Goal: Contribute content: Add original content to the website for others to see

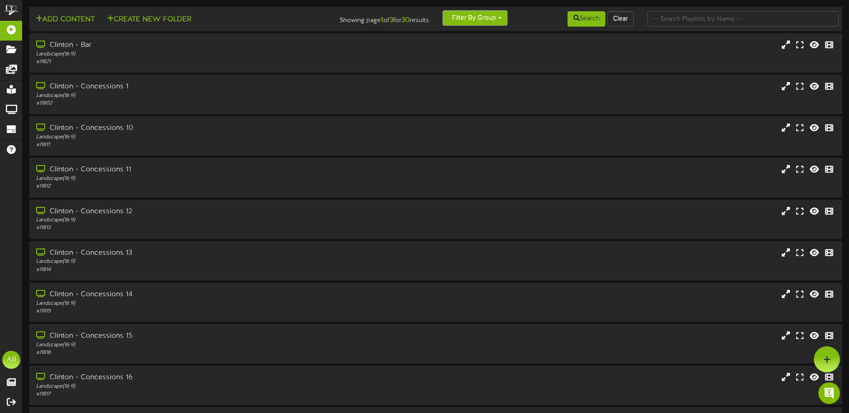
click at [465, 13] on button "Filter By Group" at bounding box center [474, 17] width 65 height 15
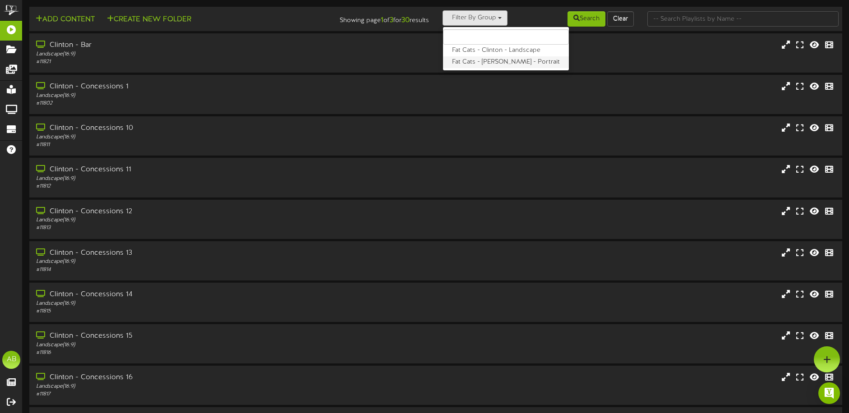
click at [504, 60] on label "Fat Cats - [PERSON_NAME] - Portrait" at bounding box center [506, 62] width 126 height 12
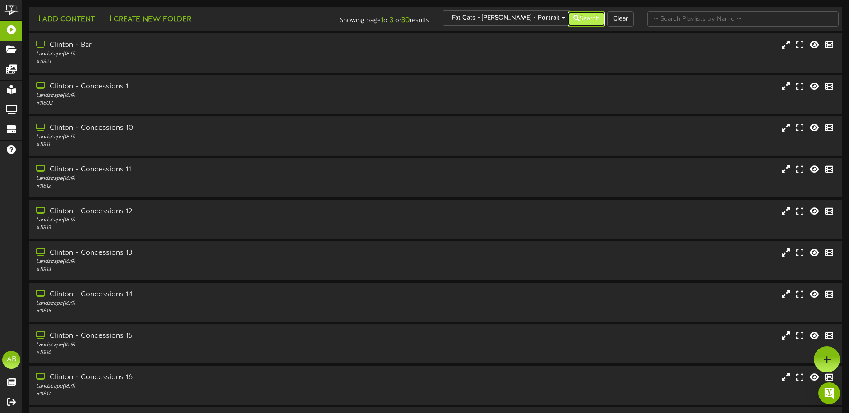
click at [589, 18] on button "Search" at bounding box center [586, 18] width 38 height 15
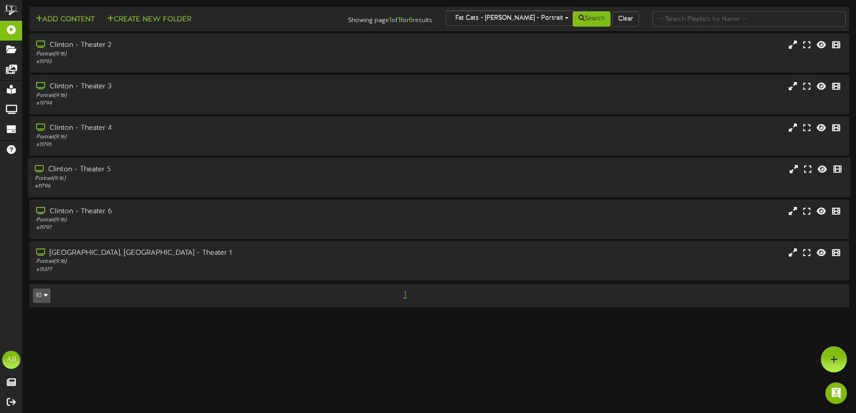
click at [108, 170] on div "Clinton - Theater 5" at bounding box center [199, 170] width 329 height 10
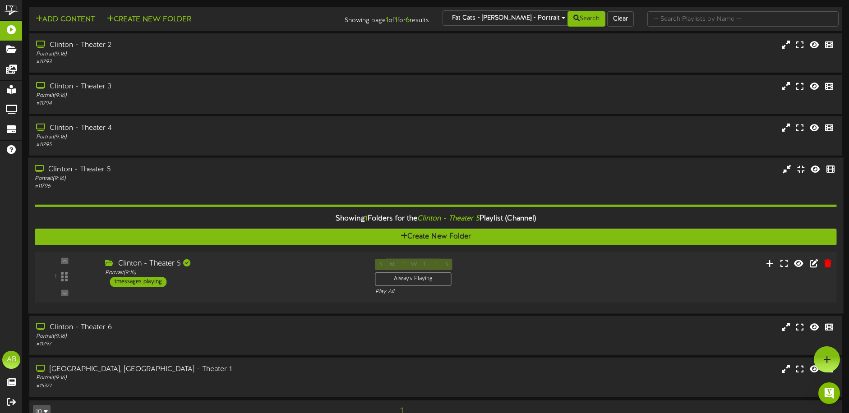
click at [260, 281] on div "Clinton - Theater 5 Portrait ( 9:16 ) 1 messages playing" at bounding box center [233, 273] width 270 height 28
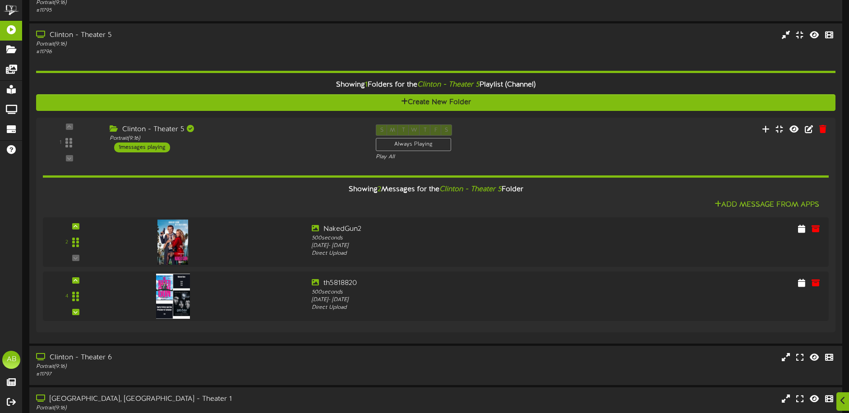
scroll to position [135, 0]
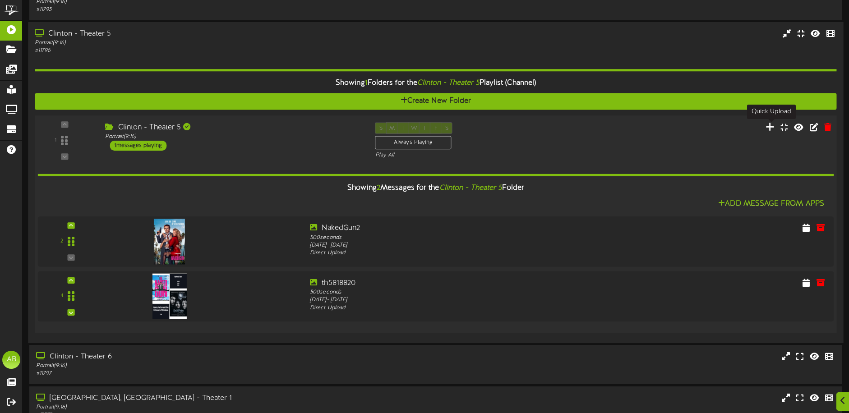
click at [767, 127] on icon at bounding box center [769, 127] width 9 height 10
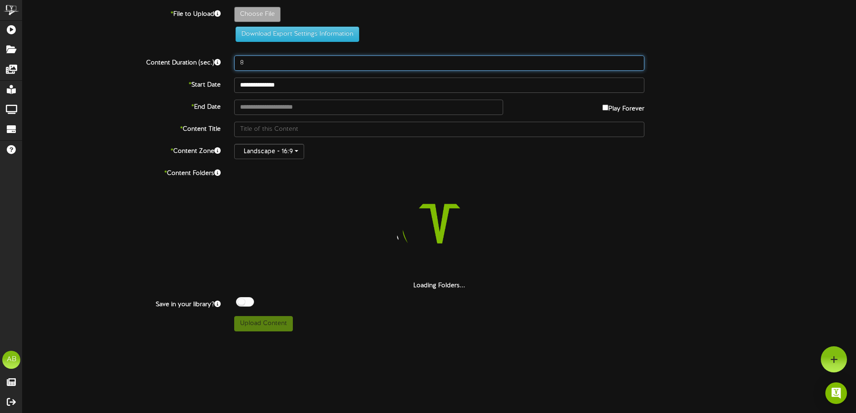
click at [272, 63] on input "8" at bounding box center [439, 62] width 410 height 15
drag, startPoint x: 272, startPoint y: 63, endPoint x: 259, endPoint y: 63, distance: 13.5
click at [259, 63] on input "8" at bounding box center [439, 62] width 410 height 15
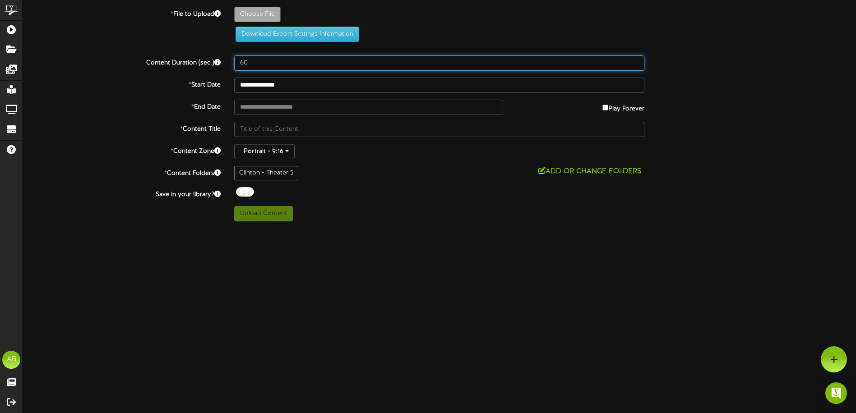
type input "60"
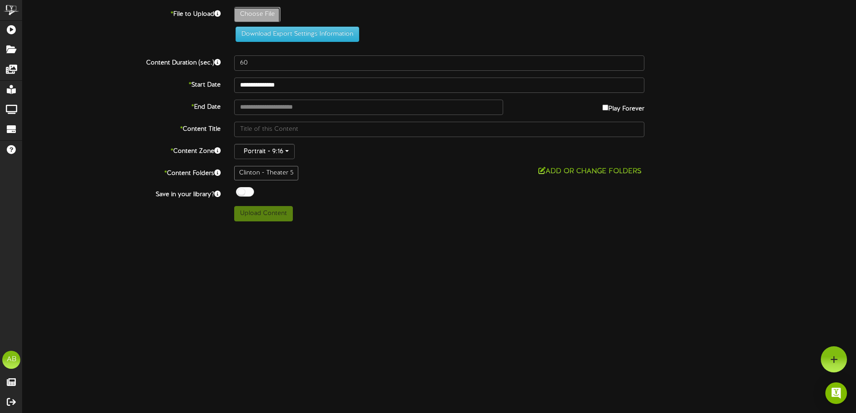
type input "**********"
type input "Kaidens8thBirthday"
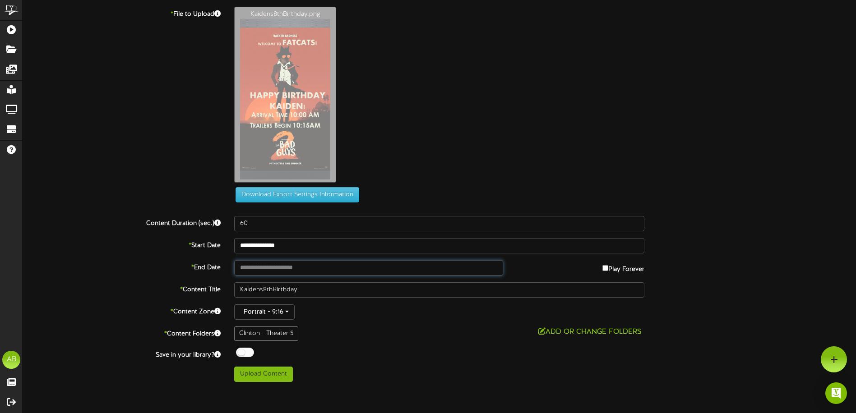
click at [260, 265] on input "text" at bounding box center [368, 267] width 269 height 15
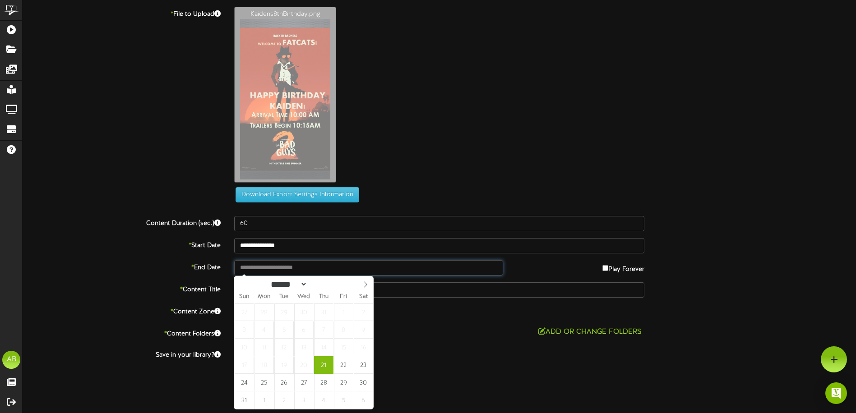
type input "**********"
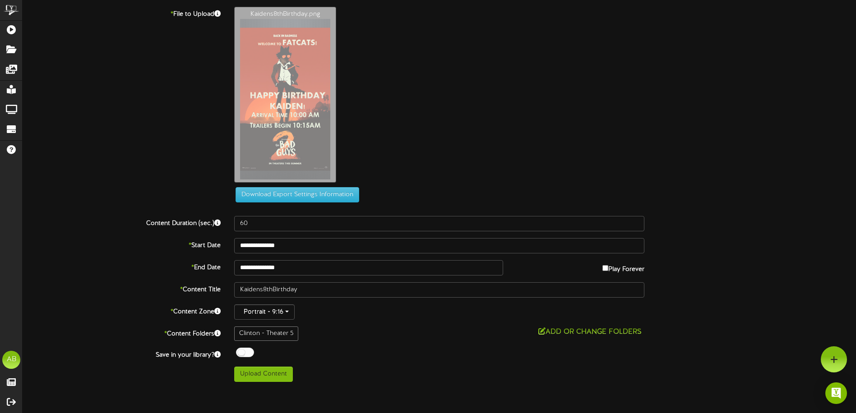
click at [493, 340] on div "Clinton - Theater 5 Add or Change Folders" at bounding box center [439, 334] width 424 height 14
click at [267, 379] on button "Upload Content" at bounding box center [263, 374] width 59 height 15
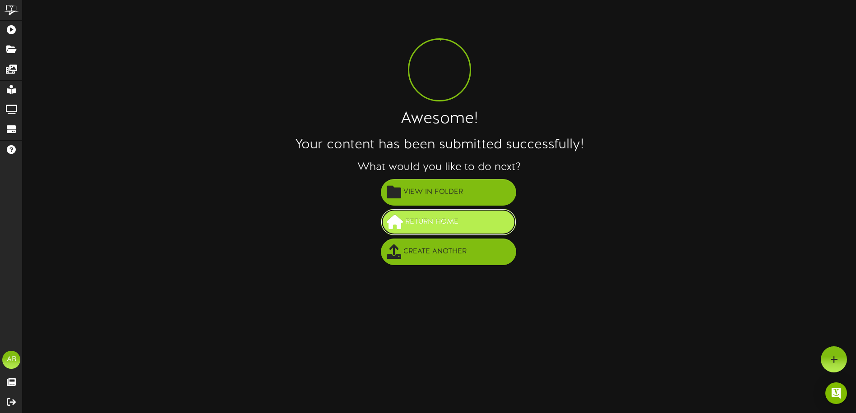
click at [449, 221] on span "Return Home" at bounding box center [432, 222] width 58 height 15
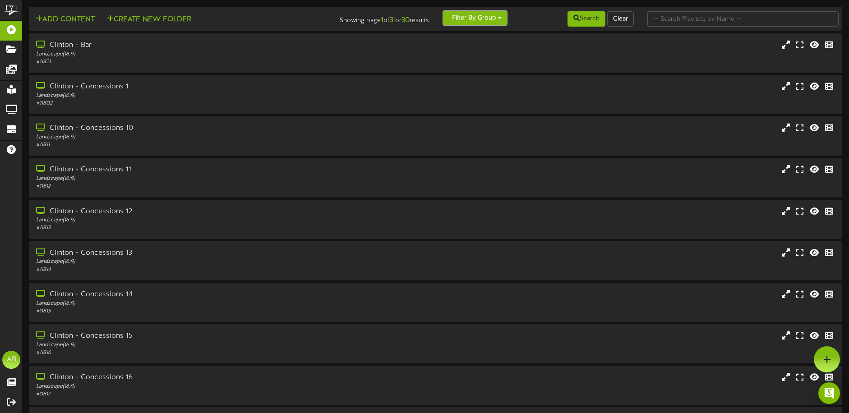
click at [468, 20] on button "Filter By Group" at bounding box center [474, 17] width 65 height 15
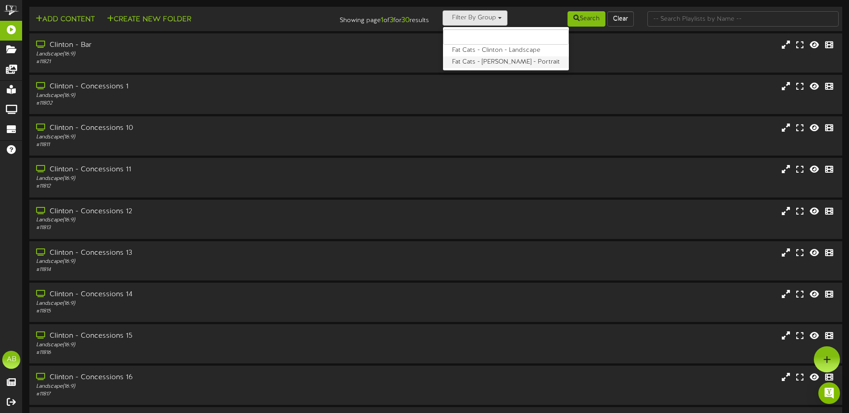
click at [476, 58] on label "Fat Cats - Clinton - Portrait" at bounding box center [506, 62] width 126 height 12
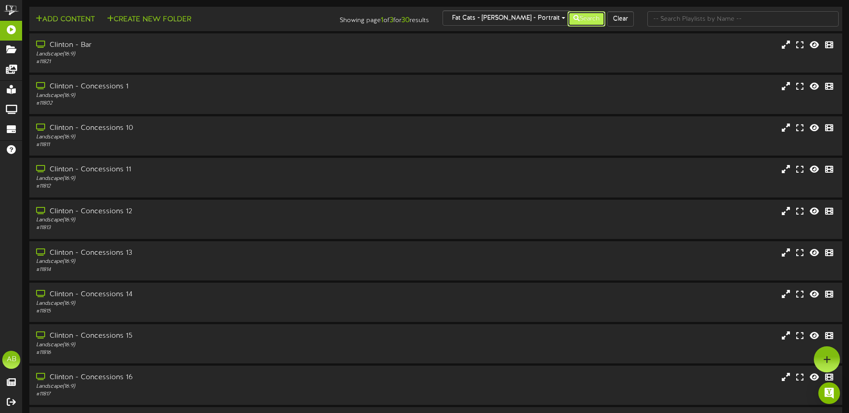
click at [577, 21] on icon at bounding box center [576, 18] width 6 height 6
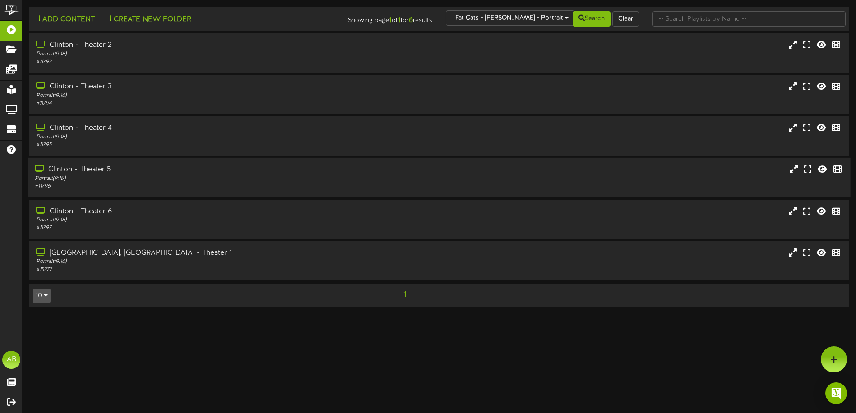
click at [141, 179] on div "Portrait ( 9:16 )" at bounding box center [199, 179] width 329 height 8
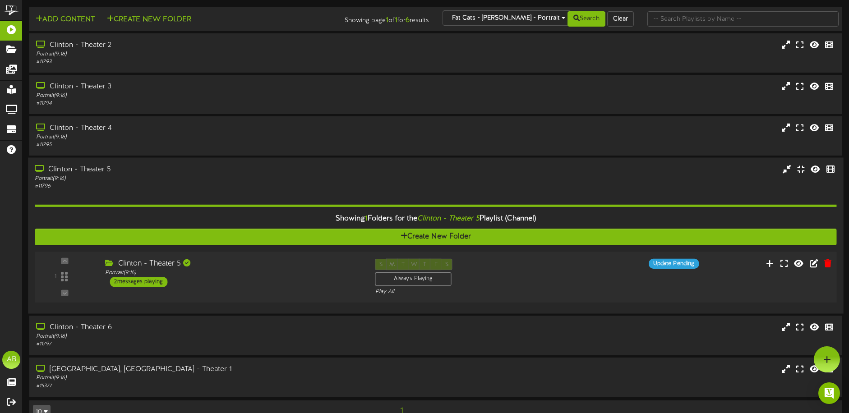
click at [295, 292] on div "1 ( 9:16" at bounding box center [436, 277] width 810 height 37
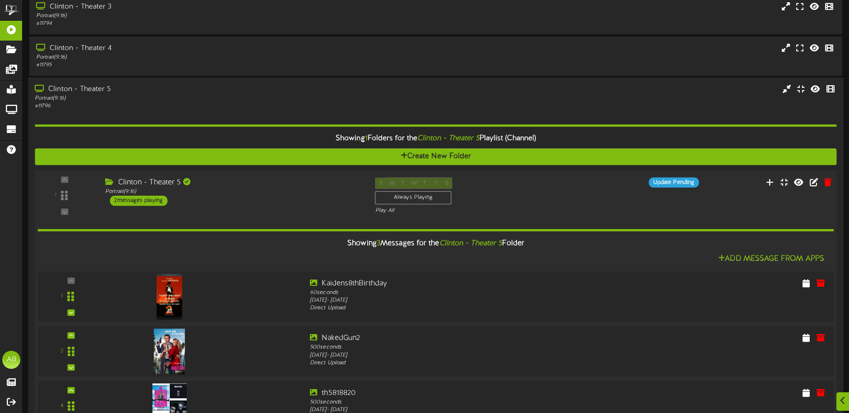
scroll to position [135, 0]
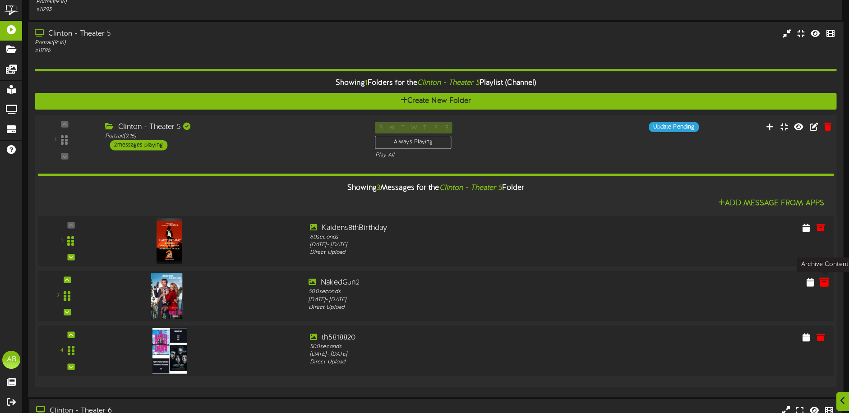
click at [824, 282] on icon at bounding box center [824, 282] width 10 height 10
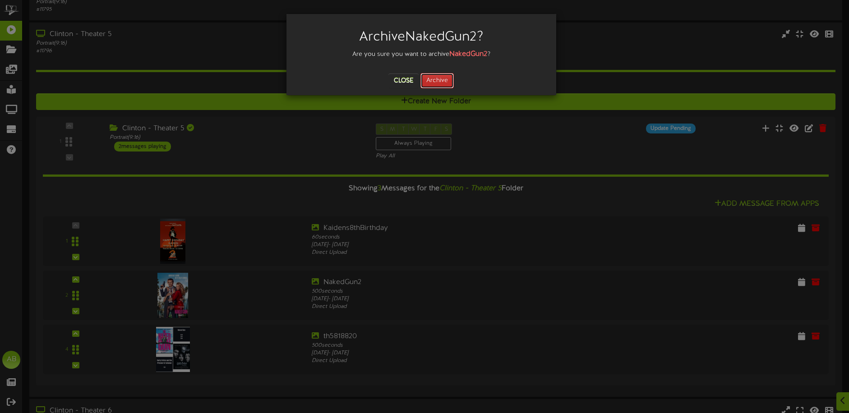
click at [426, 81] on button "Archive" at bounding box center [436, 80] width 33 height 15
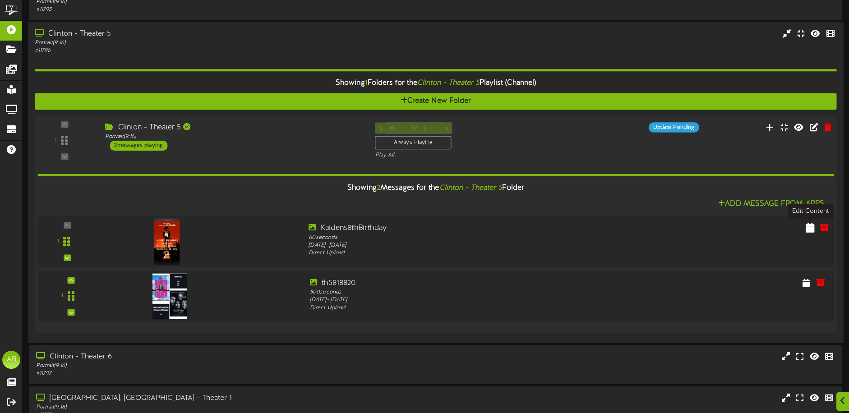
click at [811, 228] on icon at bounding box center [810, 228] width 9 height 10
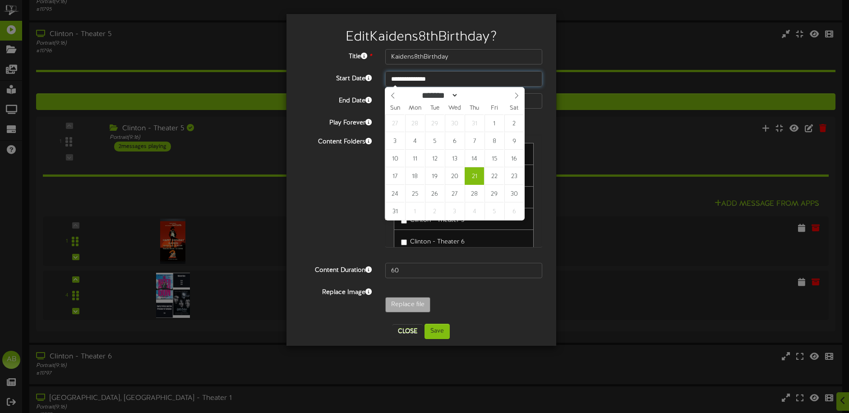
click at [426, 80] on input "**********" at bounding box center [463, 78] width 157 height 15
type input "**********"
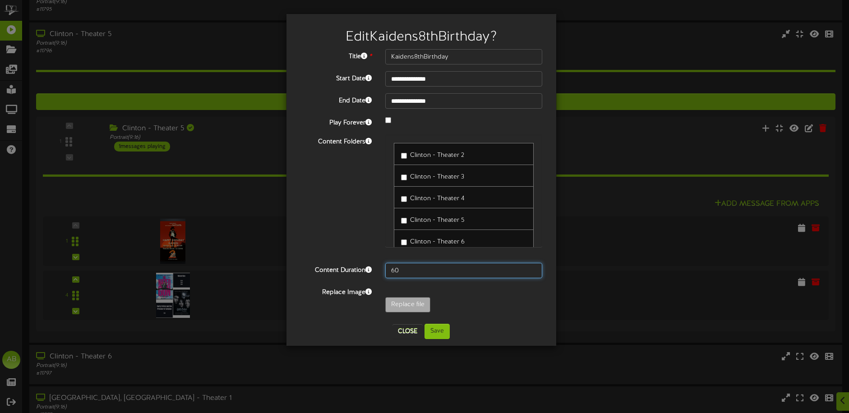
drag, startPoint x: 400, startPoint y: 269, endPoint x: 383, endPoint y: 272, distance: 17.4
click at [383, 272] on div "60" at bounding box center [463, 270] width 171 height 15
type input "500"
click at [444, 326] on button "Save" at bounding box center [436, 331] width 25 height 15
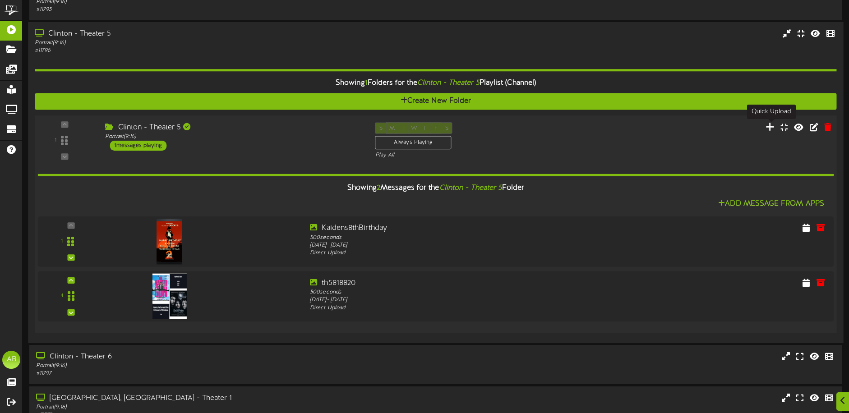
click at [774, 127] on icon at bounding box center [769, 127] width 9 height 10
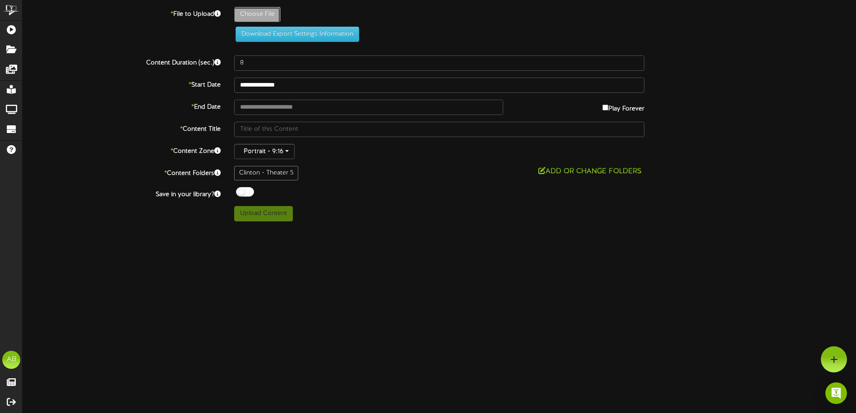
type input "**********"
type input "NakedGun2"
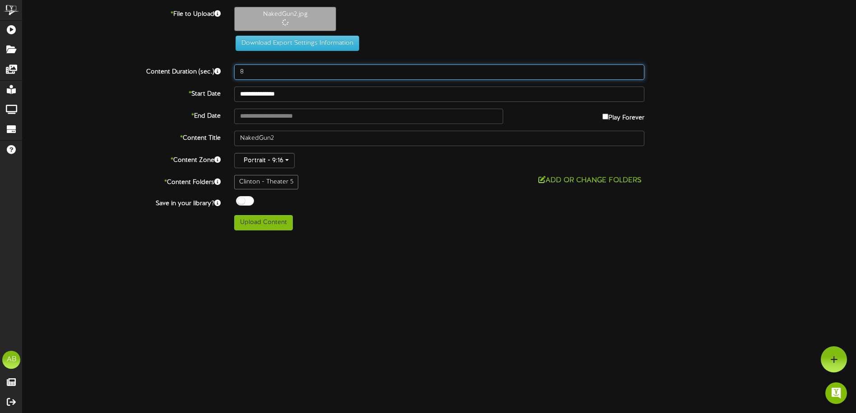
drag, startPoint x: 267, startPoint y: 76, endPoint x: 229, endPoint y: 75, distance: 38.4
click at [229, 75] on div "8" at bounding box center [439, 72] width 424 height 15
type input "500"
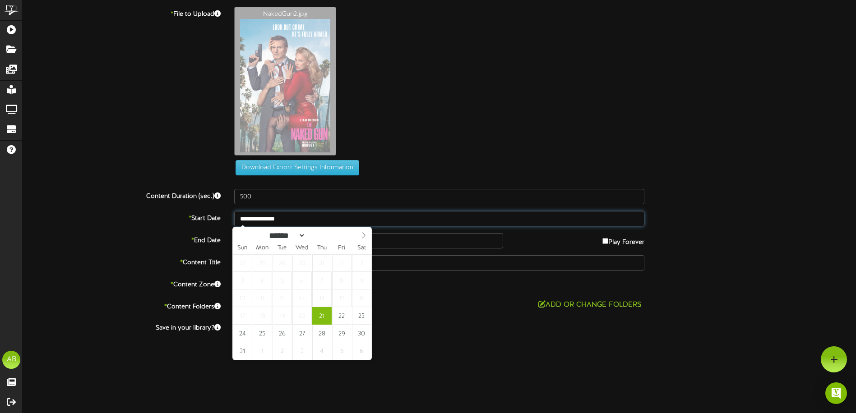
click at [326, 216] on input "**********" at bounding box center [439, 218] width 410 height 15
type input "**********"
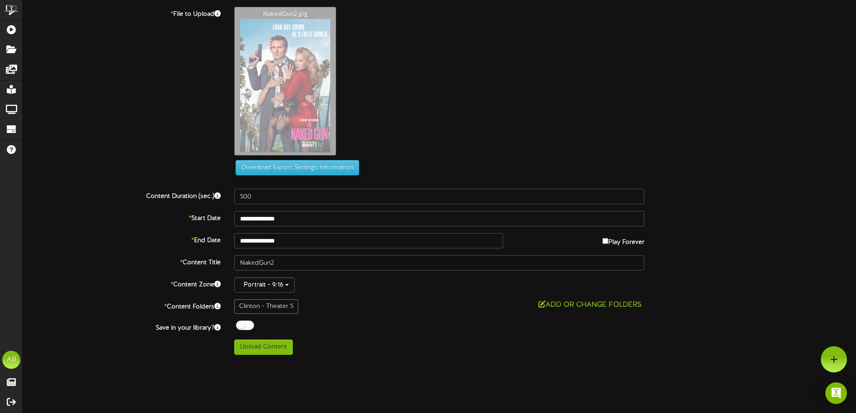
click at [599, 244] on div "Play Forever" at bounding box center [580, 240] width 141 height 14
click at [383, 240] on input "text" at bounding box center [368, 240] width 269 height 15
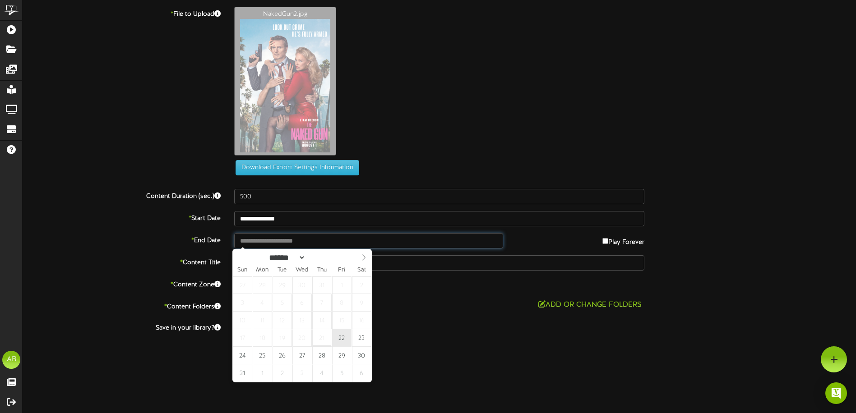
type input "**********"
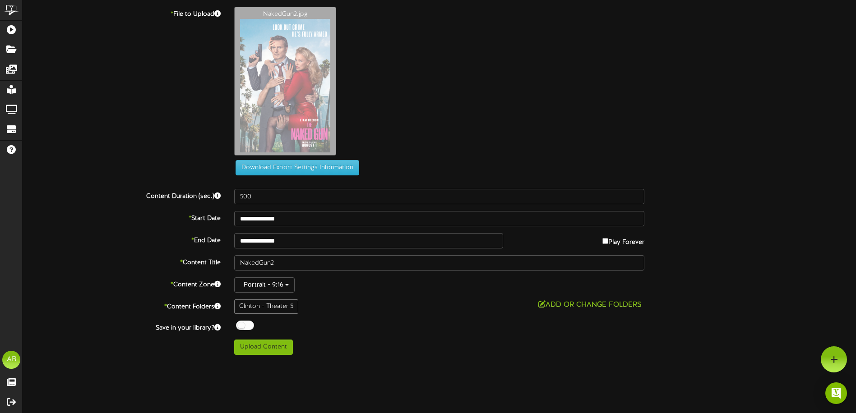
click at [399, 328] on div "Off On" at bounding box center [439, 327] width 410 height 12
click at [277, 348] on button "Upload Content" at bounding box center [263, 347] width 59 height 15
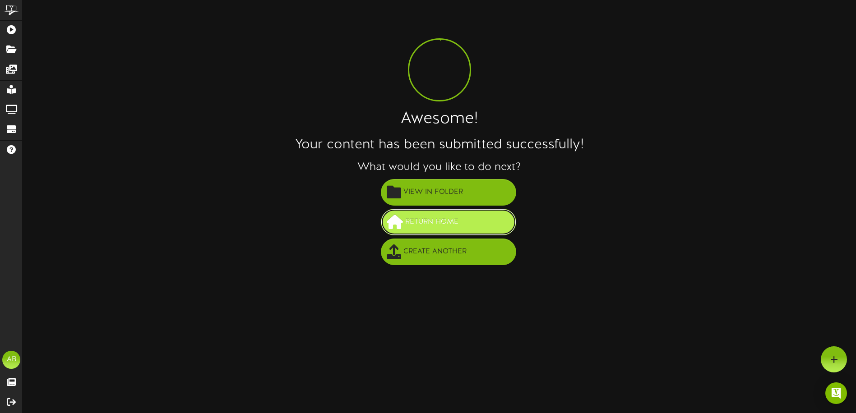
click at [463, 228] on button "Return Home" at bounding box center [448, 222] width 135 height 27
